Goal: Transaction & Acquisition: Download file/media

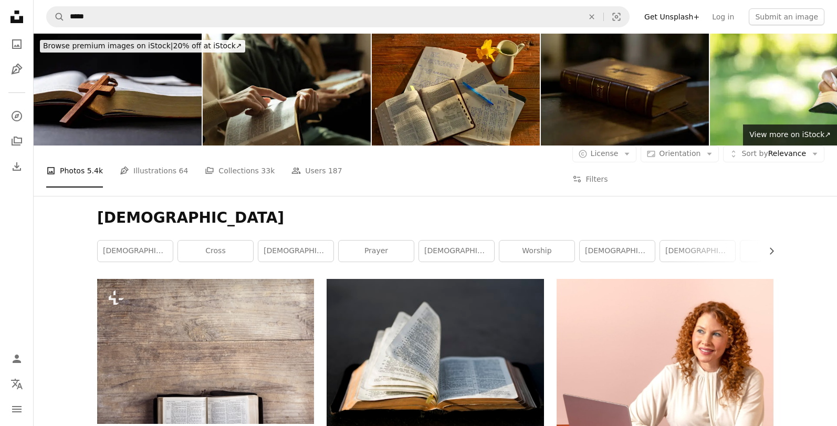
scroll to position [211, 0]
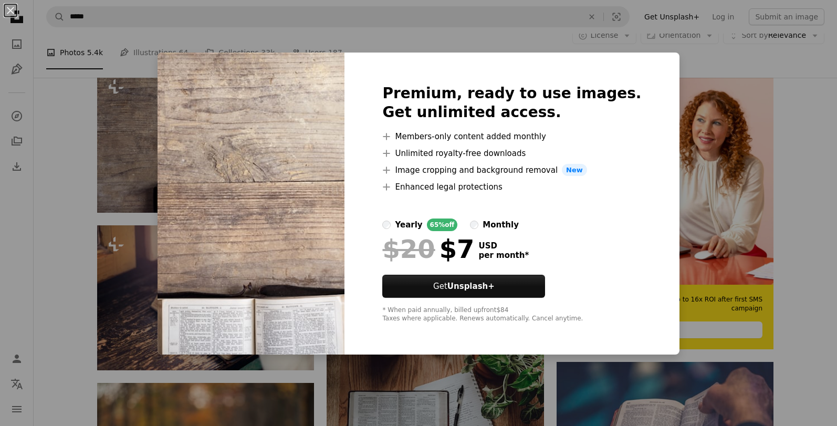
click at [630, 63] on div "Premium, ready to use images. Get unlimited access. A plus sign Members-only co…" at bounding box center [512, 204] width 335 height 303
click at [93, 181] on div "An X shape Premium, ready to use images. Get unlimited access. A plus sign Memb…" at bounding box center [418, 213] width 837 height 426
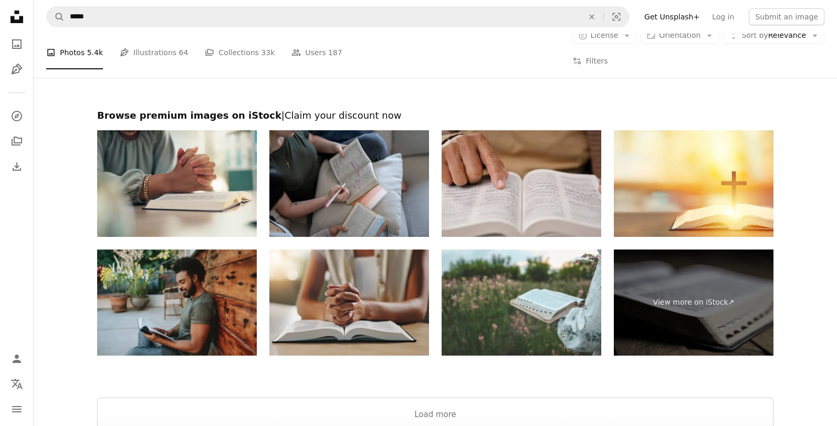
scroll to position [1993, 0]
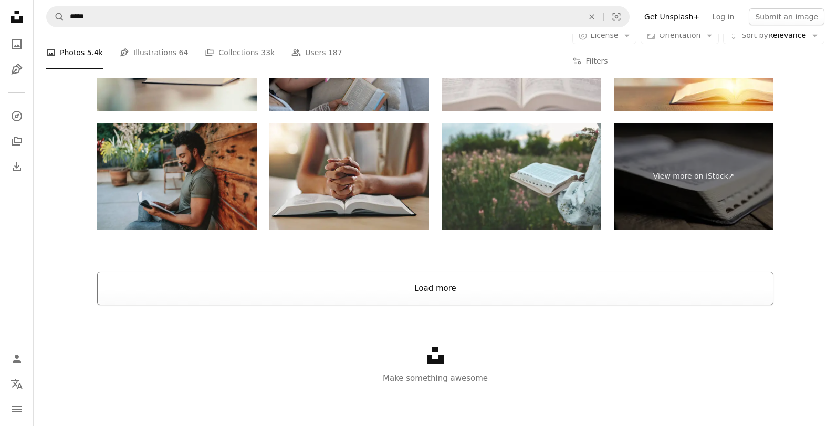
click at [574, 295] on button "Load more" at bounding box center [435, 289] width 677 height 34
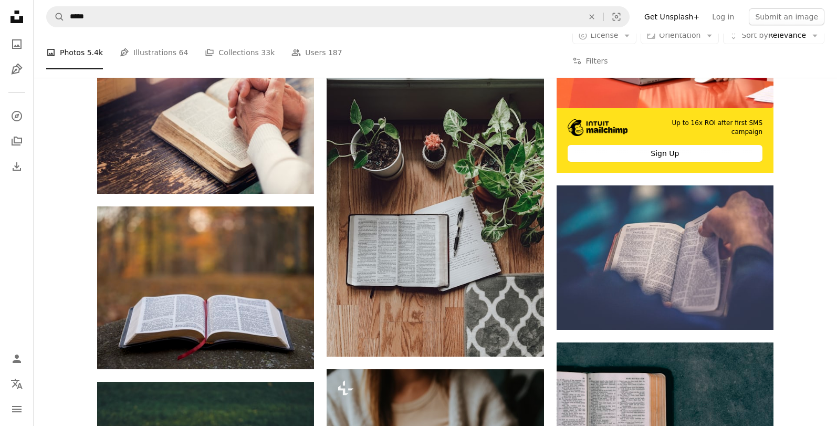
scroll to position [595, 0]
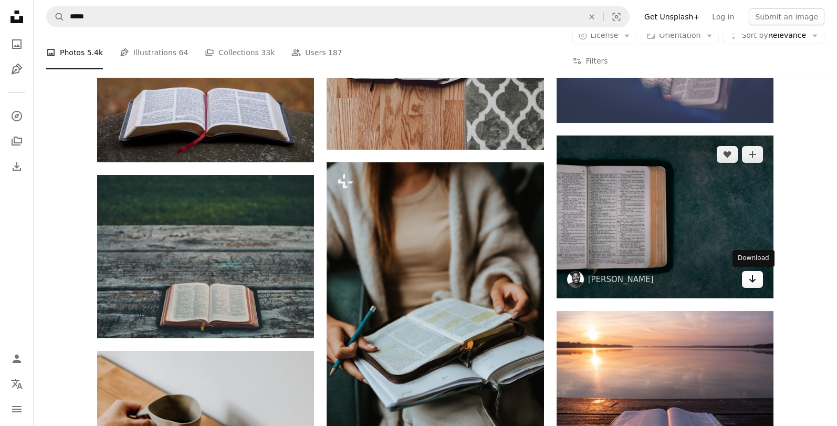
click at [756, 280] on icon "Arrow pointing down" at bounding box center [753, 279] width 8 height 13
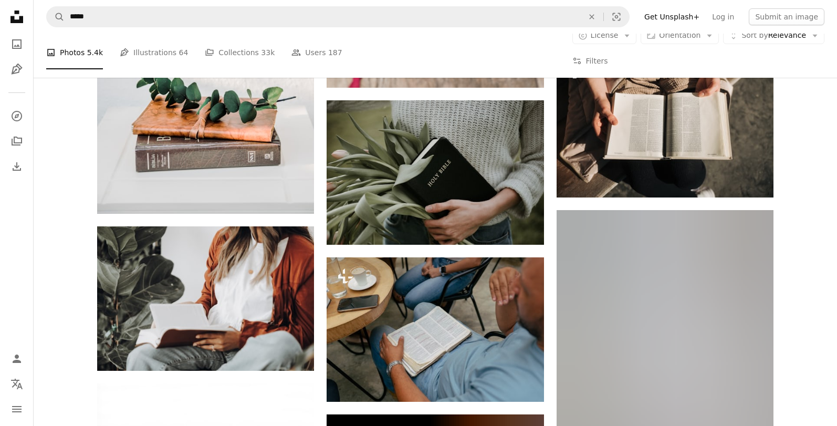
scroll to position [16186, 0]
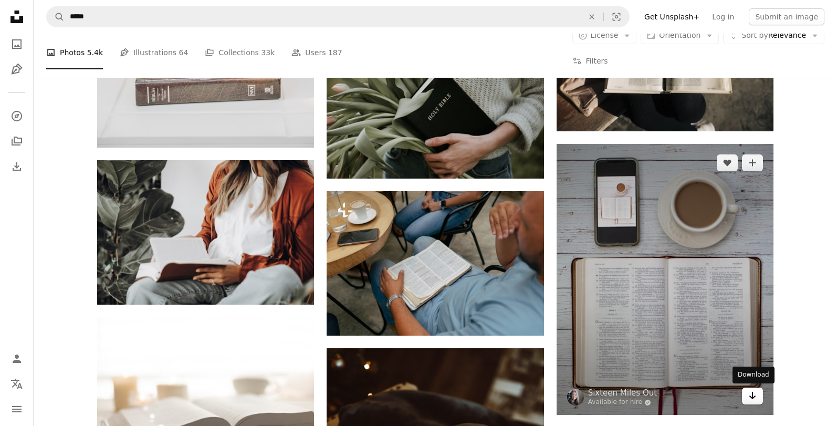
click at [753, 397] on icon "Download" at bounding box center [753, 395] width 7 height 7
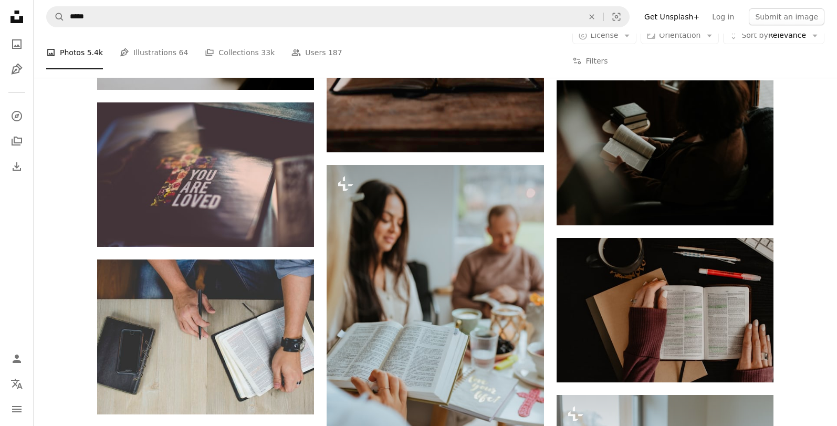
scroll to position [22920, 0]
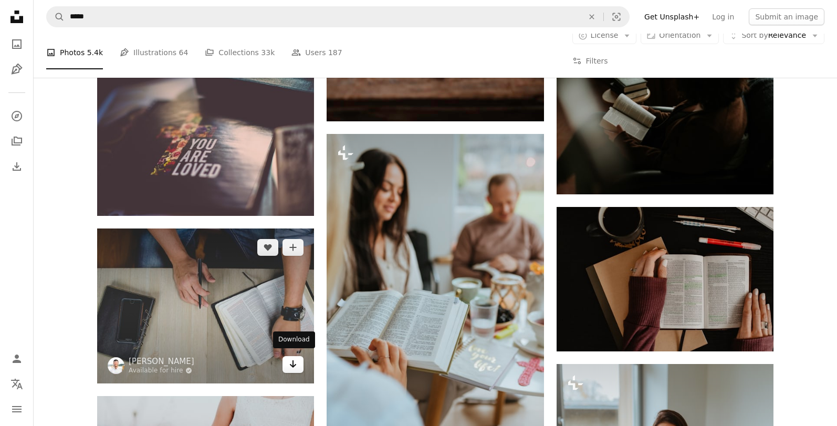
click at [291, 361] on icon "Download" at bounding box center [293, 363] width 7 height 7
